Goal: Information Seeking & Learning: Learn about a topic

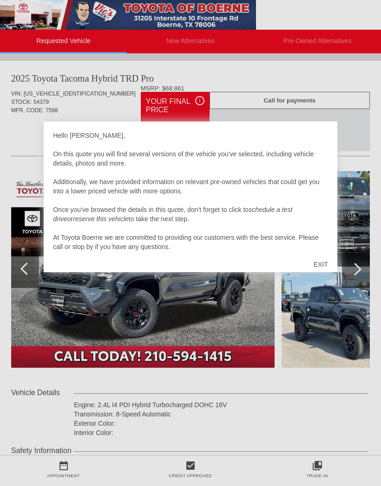
click at [320, 263] on div "EXIT" at bounding box center [320, 265] width 33 height 28
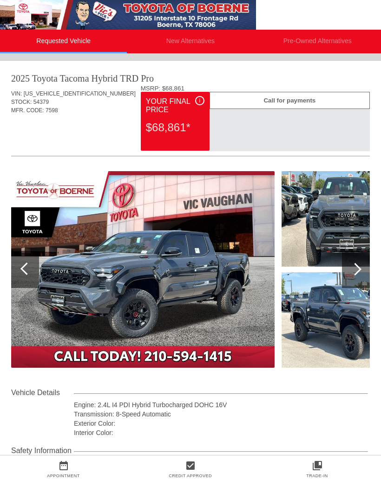
scroll to position [0, 1]
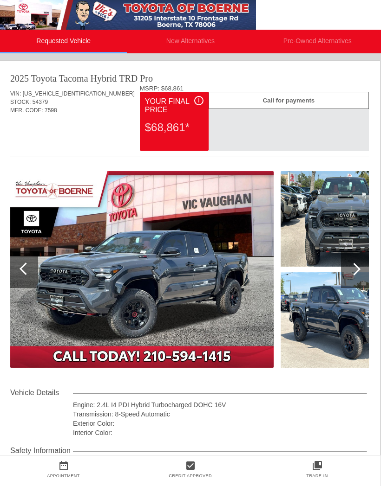
click at [356, 274] on div at bounding box center [355, 269] width 28 height 37
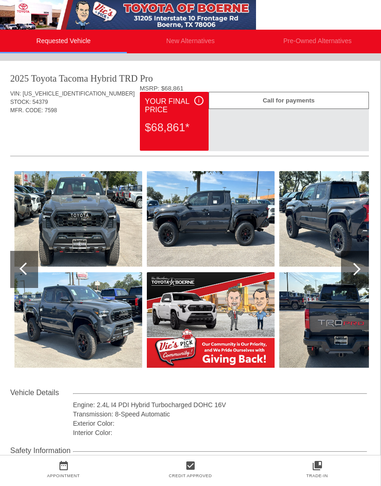
click at [358, 272] on div at bounding box center [354, 269] width 13 height 13
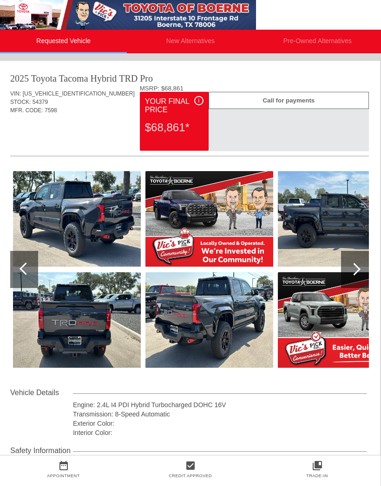
click at [356, 271] on div at bounding box center [354, 269] width 13 height 13
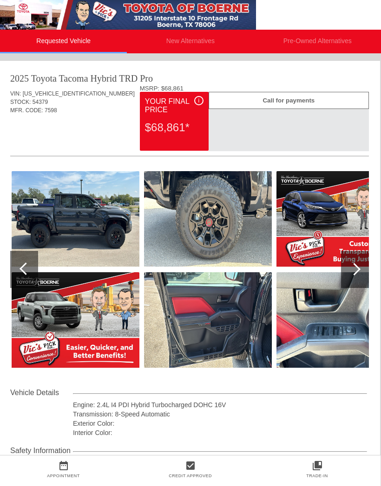
click at [360, 268] on div at bounding box center [355, 269] width 28 height 37
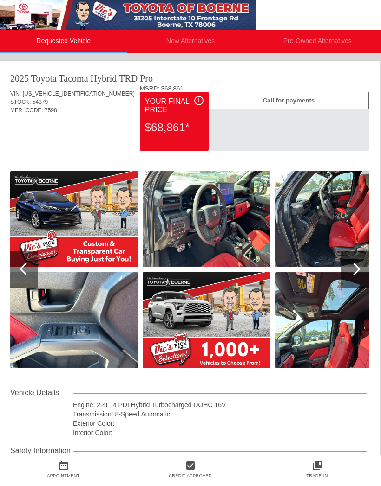
click at [359, 268] on div at bounding box center [355, 269] width 28 height 37
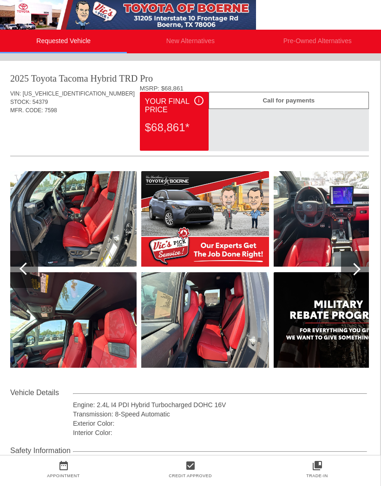
click at [194, 105] on div "Your Final Price" at bounding box center [174, 105] width 58 height 19
click at [196, 105] on div "i" at bounding box center [198, 100] width 9 height 9
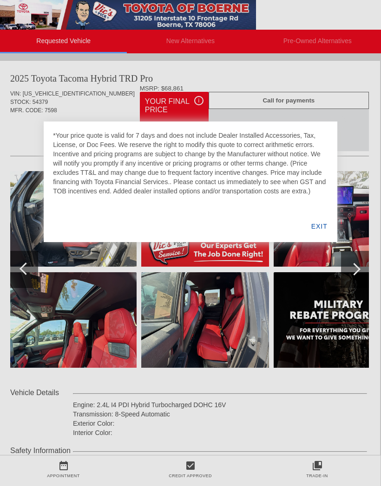
click at [323, 227] on div "EXIT" at bounding box center [319, 227] width 36 height 32
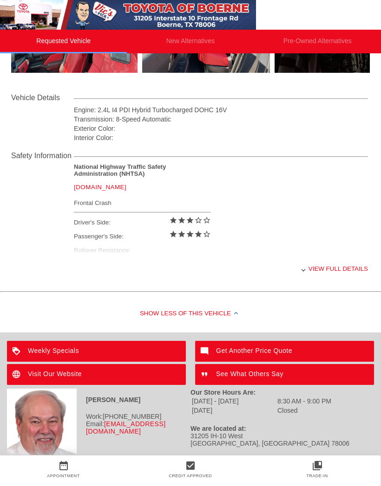
scroll to position [304, 0]
click at [234, 316] on div "Show Less of this Vehicle" at bounding box center [190, 314] width 381 height 37
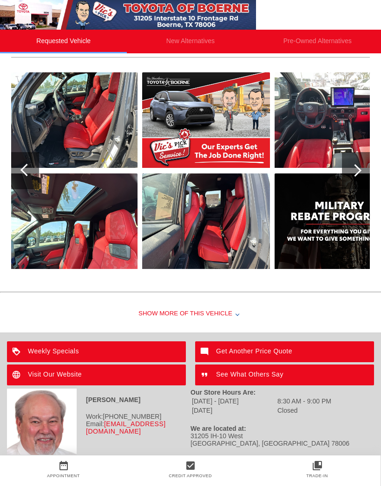
click at [234, 312] on div "Show More of this Vehicle" at bounding box center [190, 314] width 381 height 37
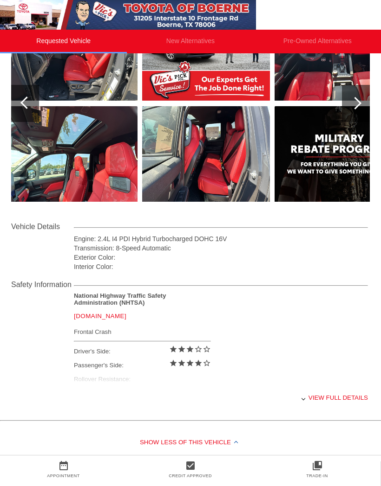
scroll to position [173, 0]
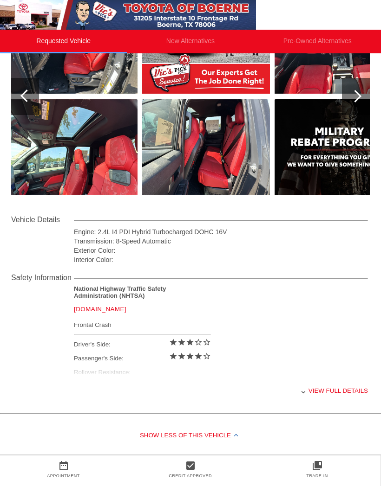
click at [273, 322] on div "National Highway Traffic Safety Administration (NHTSA) [DOMAIN_NAME] Frontal Cr…" at bounding box center [221, 332] width 294 height 94
click at [288, 305] on div "National Highway Traffic Safety Administration (NHTSA) [DOMAIN_NAME] Frontal Cr…" at bounding box center [221, 332] width 294 height 94
click at [316, 309] on div "National Highway Traffic Safety Administration (NHTSA) [DOMAIN_NAME] Frontal Cr…" at bounding box center [221, 332] width 294 height 94
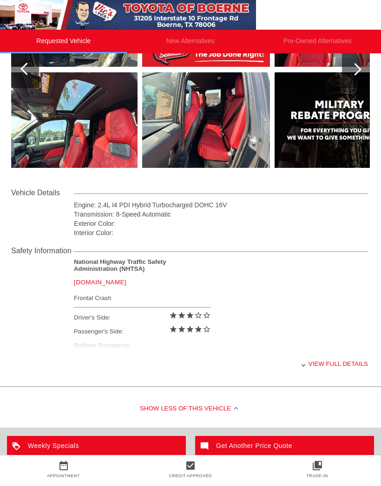
scroll to position [204, 0]
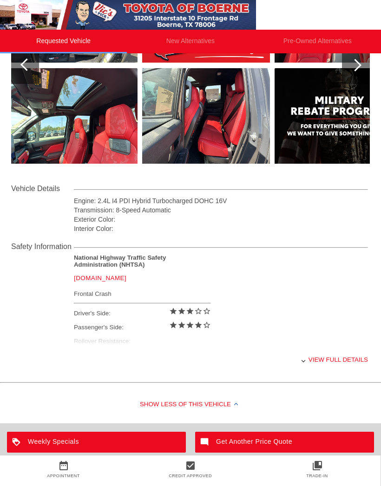
click at [105, 282] on link "[DOMAIN_NAME]" at bounding box center [100, 278] width 52 height 7
